Goal: Information Seeking & Learning: Learn about a topic

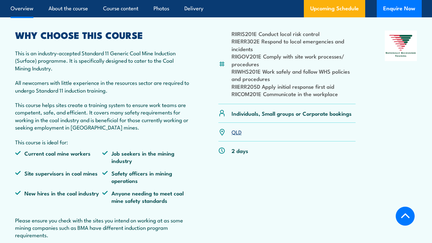
scroll to position [203, 0]
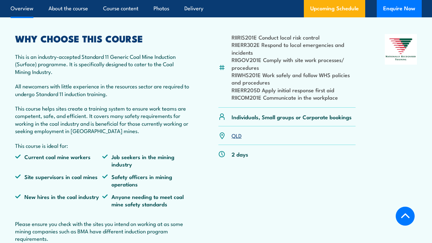
click at [239, 136] on link "QLD" at bounding box center [237, 135] width 10 height 8
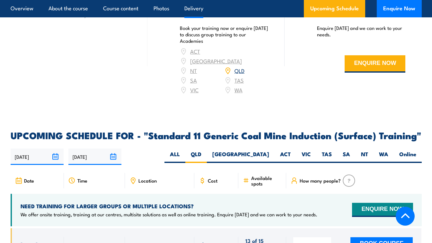
scroll to position [1063, 0]
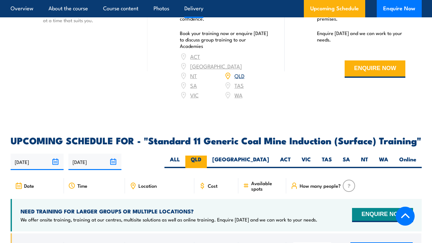
click at [207, 155] on label "QLD" at bounding box center [196, 161] width 22 height 13
click at [205, 155] on input "QLD" at bounding box center [203, 157] width 4 height 4
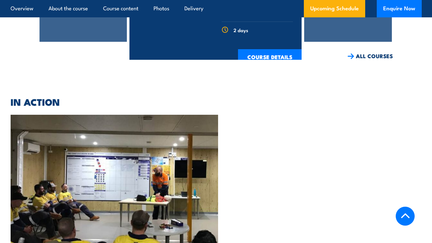
scroll to position [1935, 0]
